Goal: Check status

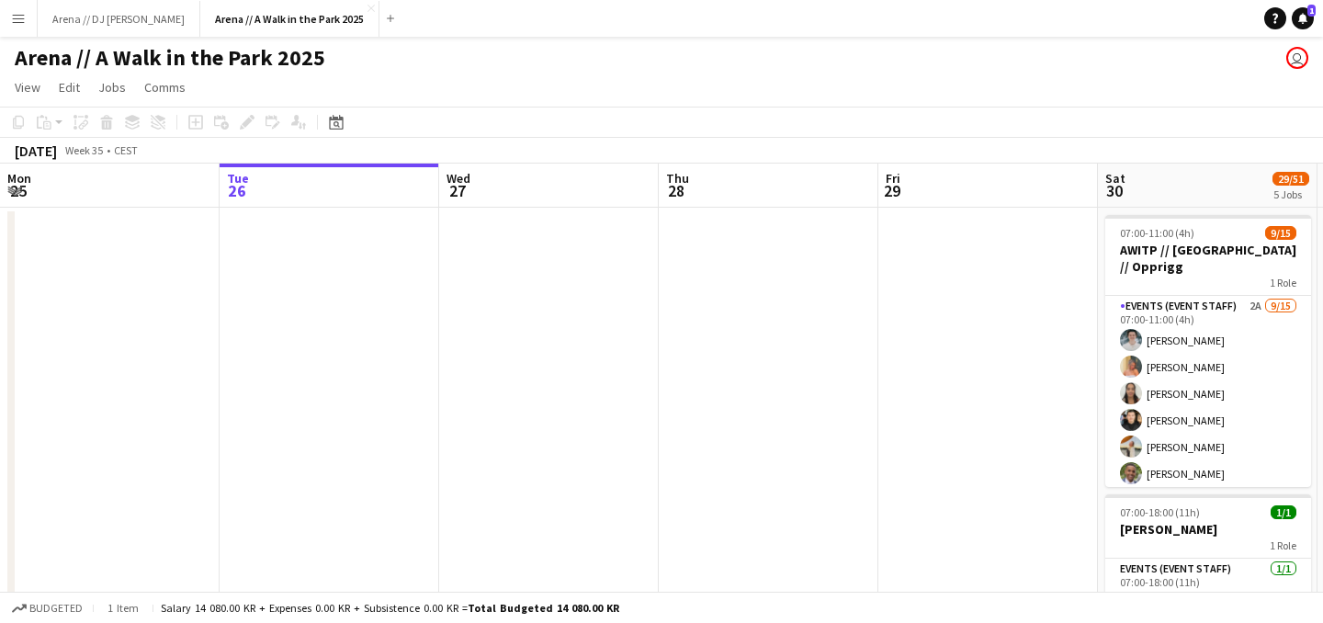
scroll to position [0, 621]
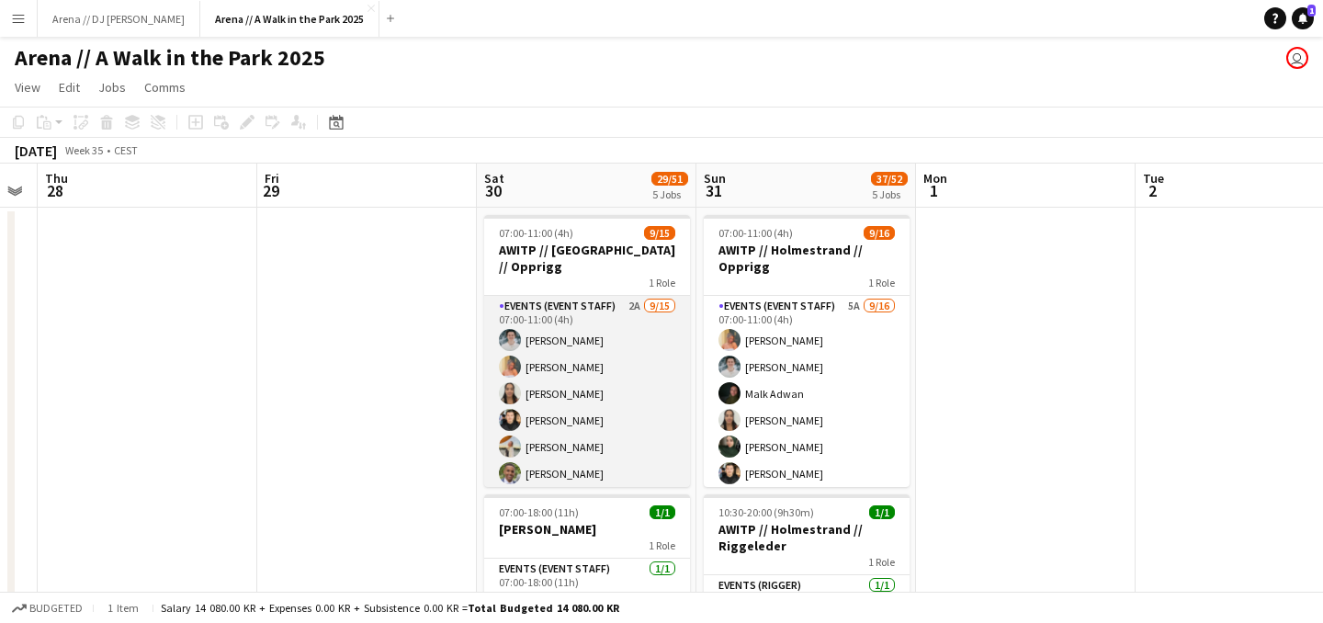
click at [567, 363] on app-card-role "Events (Event Staff) 2A [DATE] 07:00-11:00 (4h) [PERSON_NAME] Ludivia [PERSON_N…" at bounding box center [587, 513] width 206 height 435
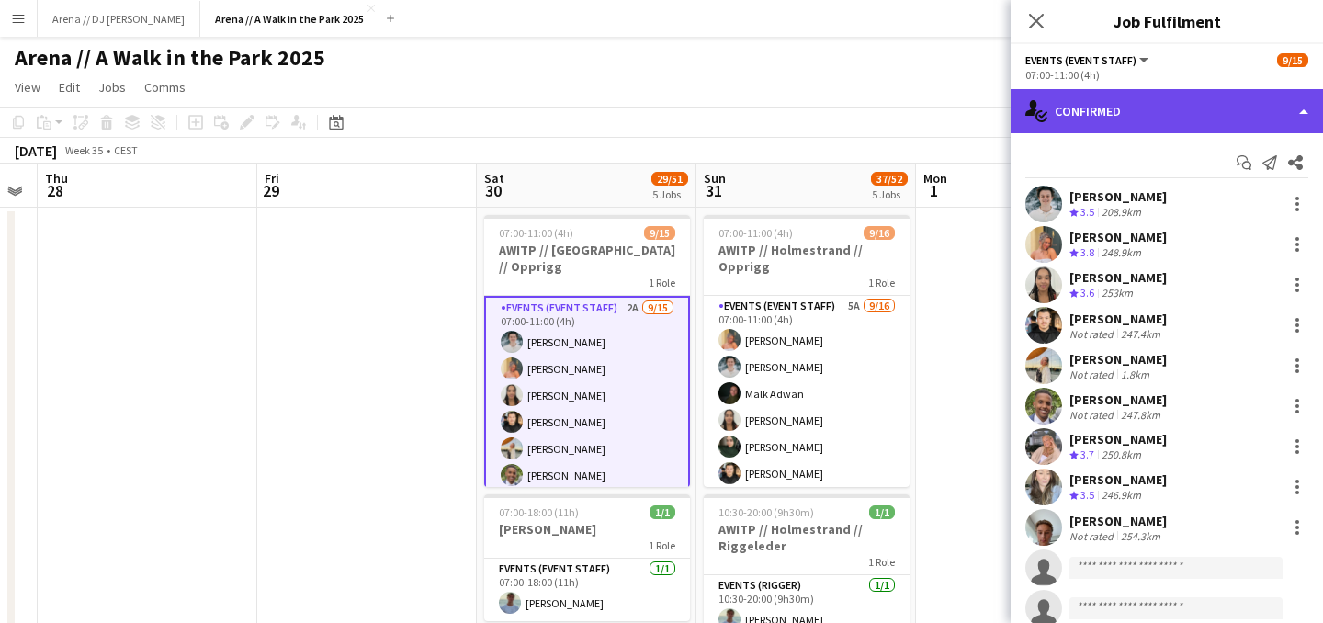
click at [1149, 112] on div "single-neutral-actions-check-2 Confirmed" at bounding box center [1167, 111] width 312 height 44
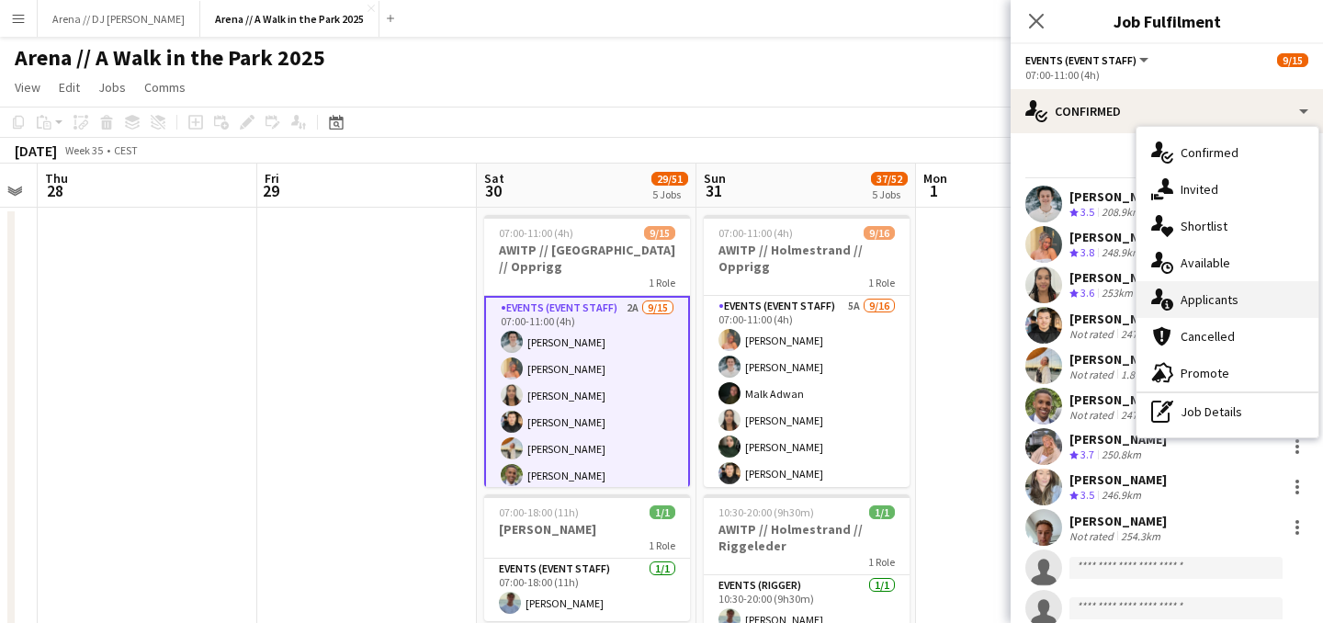
click at [1190, 301] on div "single-neutral-actions-information Applicants" at bounding box center [1227, 299] width 182 height 37
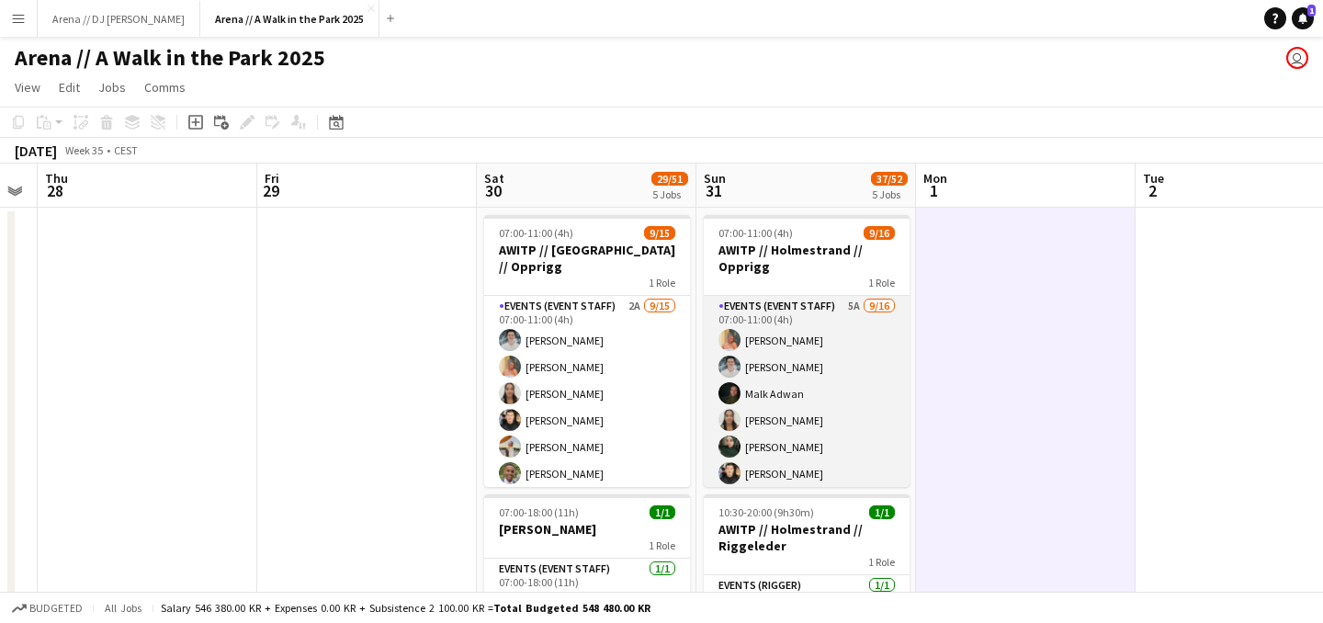
click at [771, 376] on app-card-role "Events (Event Staff) 5A [DATE] 07:00-11:00 (4h) [PERSON_NAME] [PERSON_NAME] [PE…" at bounding box center [807, 527] width 206 height 462
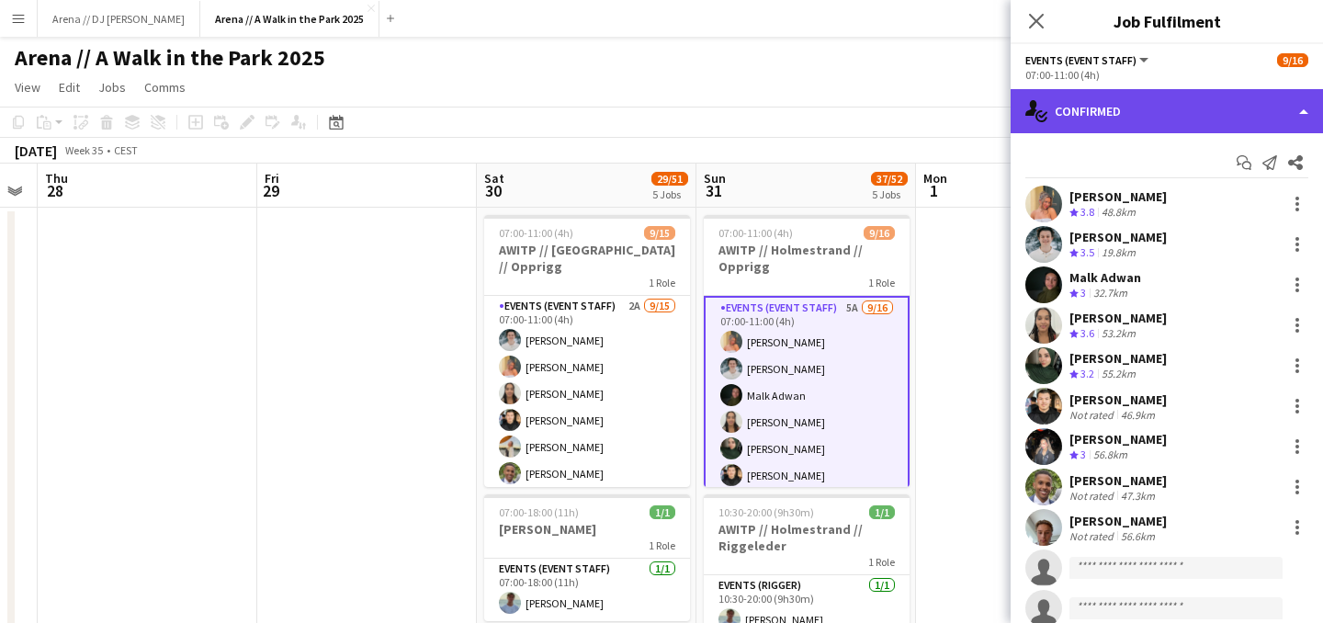
click at [1256, 107] on div "single-neutral-actions-check-2 Confirmed" at bounding box center [1167, 111] width 312 height 44
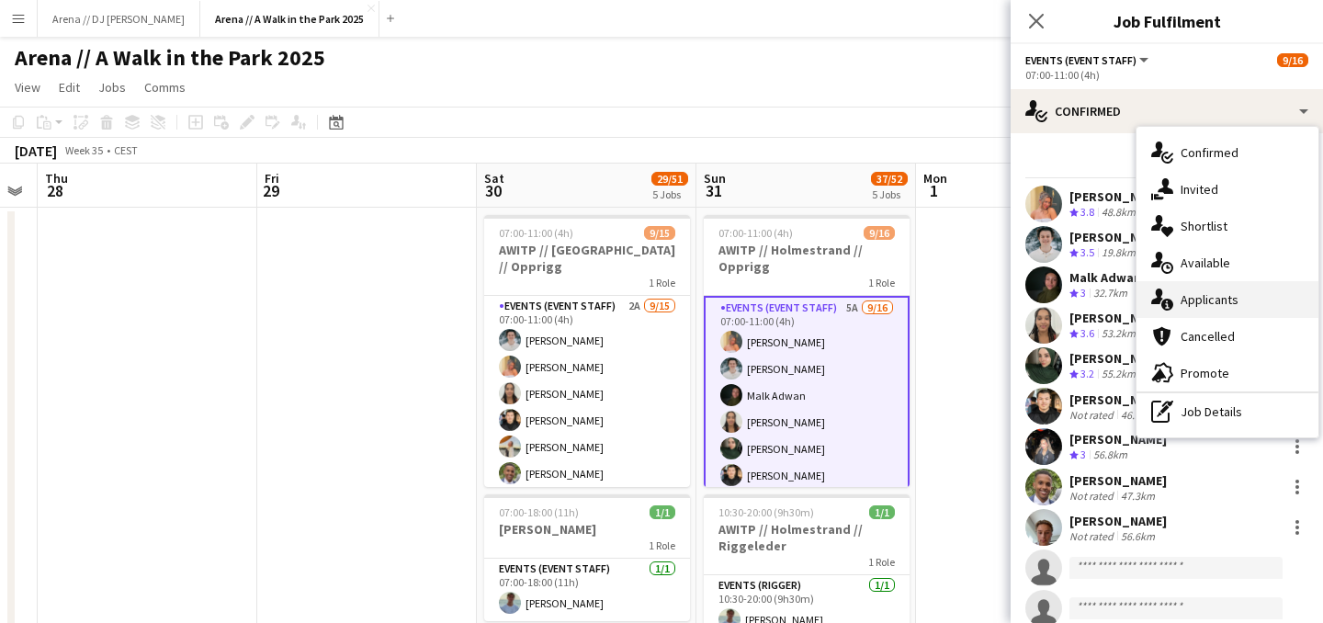
click at [1230, 304] on div "single-neutral-actions-information Applicants" at bounding box center [1227, 299] width 182 height 37
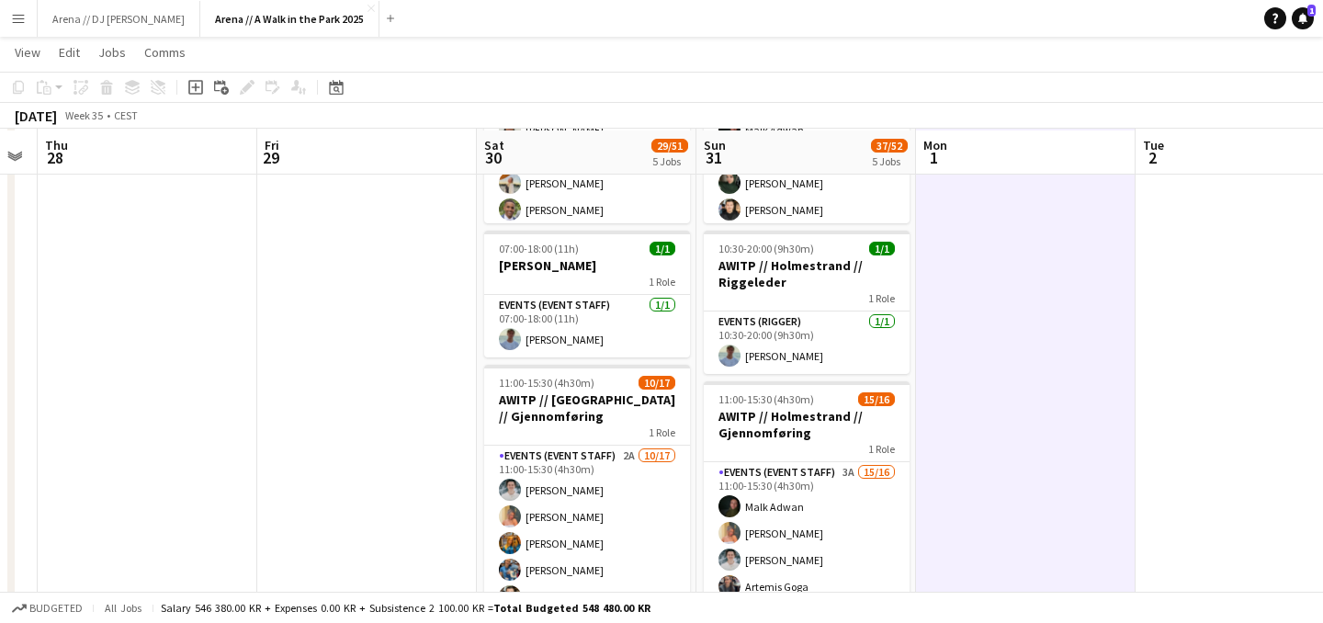
scroll to position [267, 0]
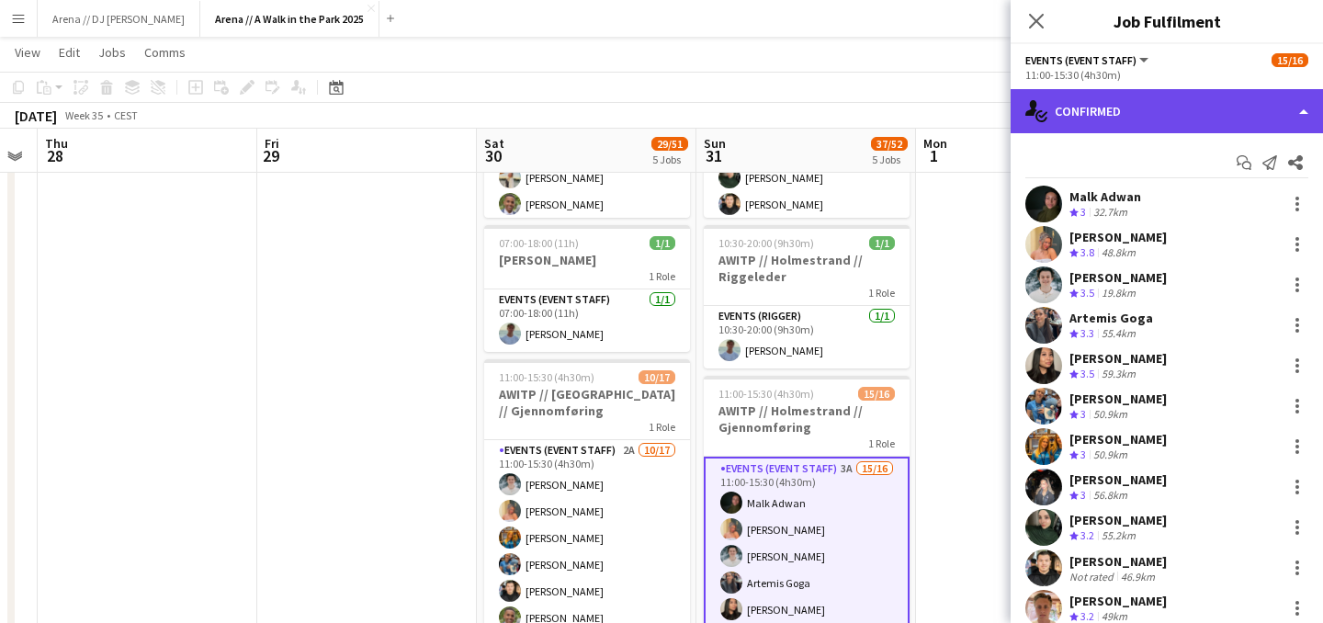
click at [1147, 108] on div "single-neutral-actions-check-2 Confirmed" at bounding box center [1167, 111] width 312 height 44
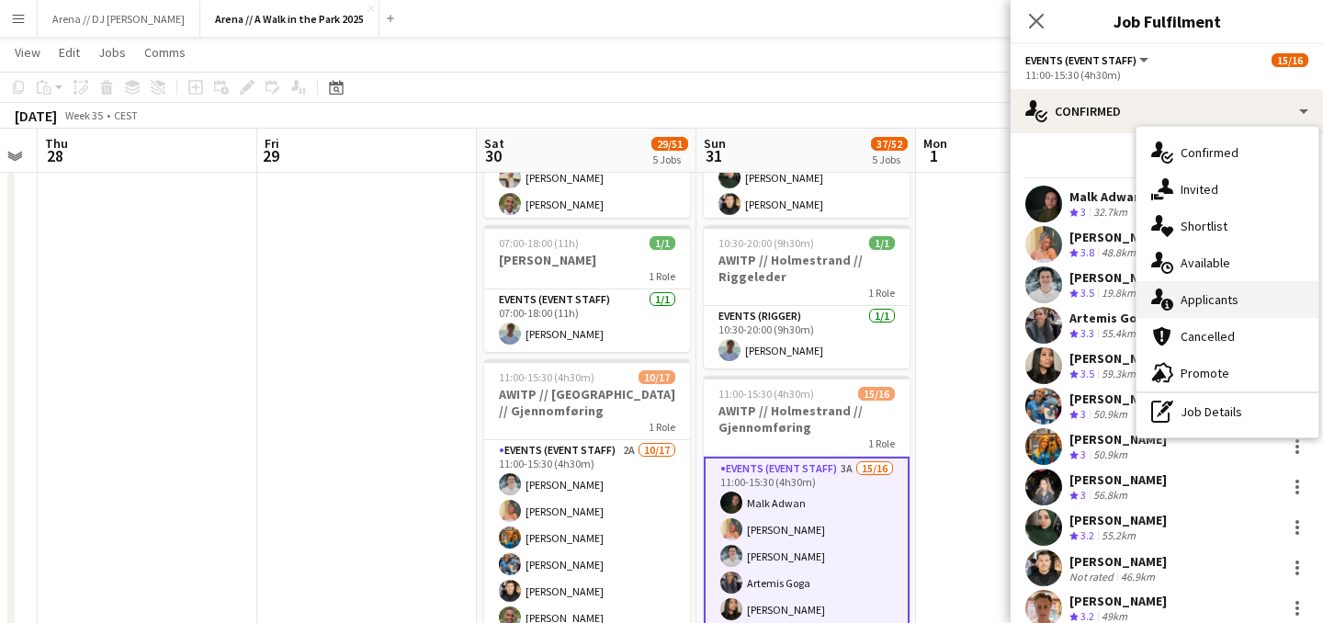
click at [1174, 305] on div "single-neutral-actions-information Applicants" at bounding box center [1227, 299] width 182 height 37
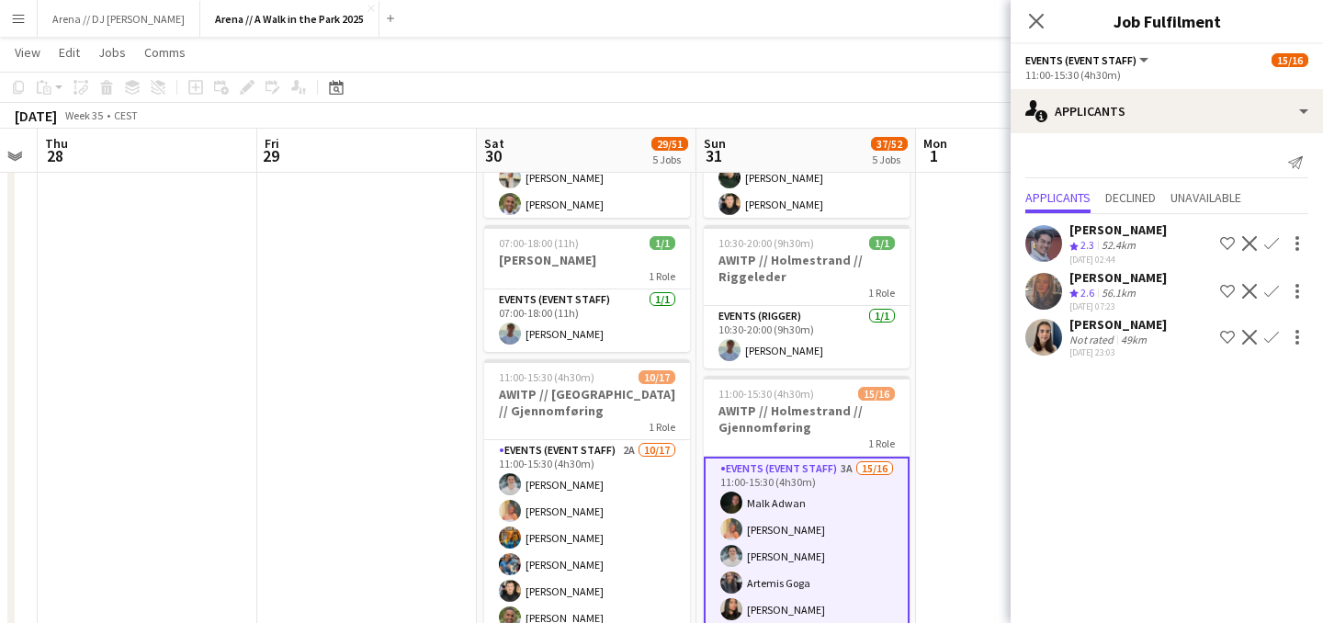
click at [986, 328] on app-date-cell at bounding box center [1026, 590] width 220 height 1304
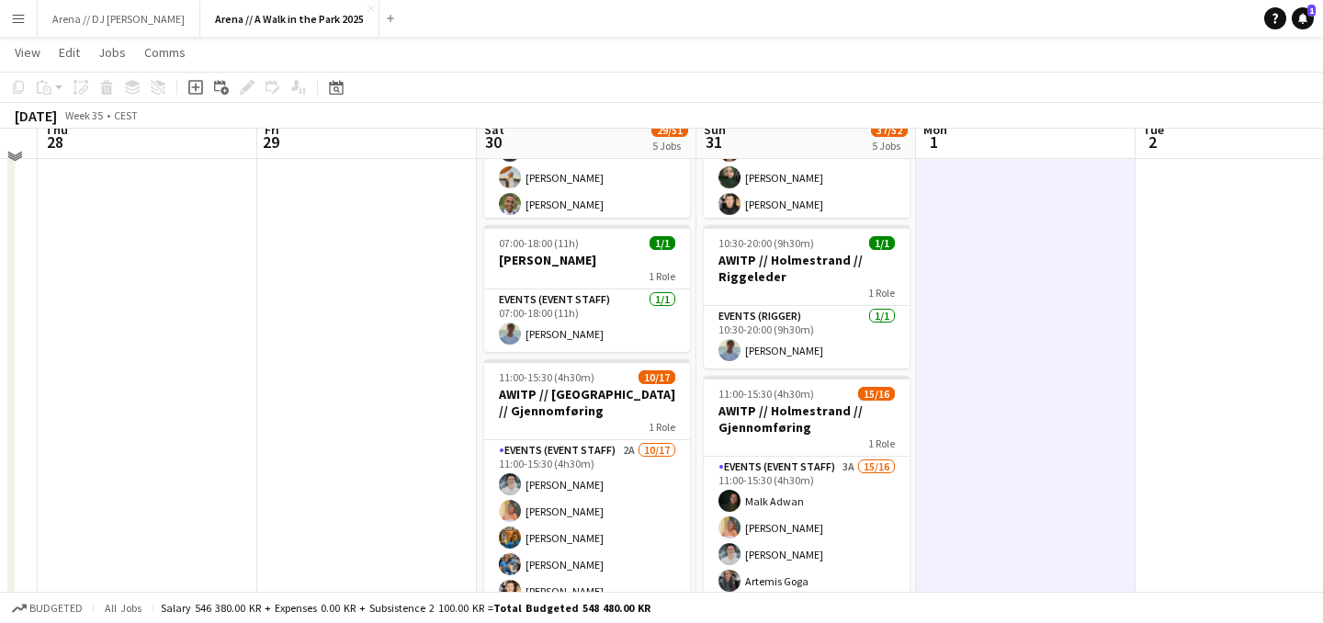
scroll to position [0, 0]
